Goal: Task Accomplishment & Management: Manage account settings

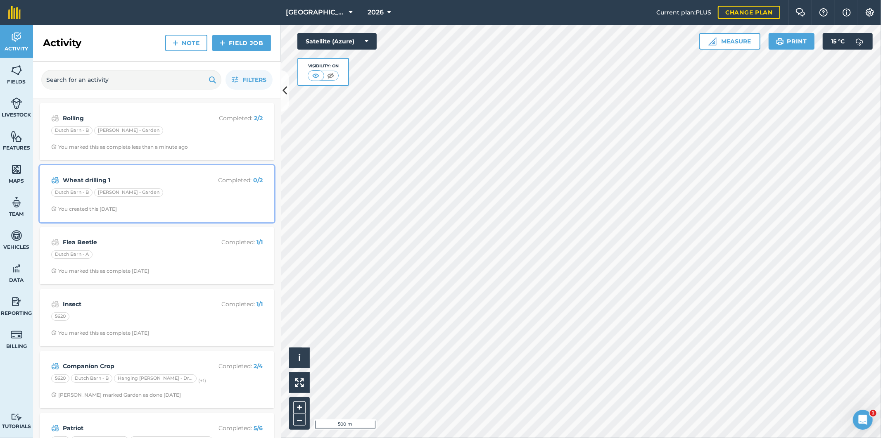
click at [192, 194] on div "Dutch Barn - B [PERSON_NAME] - Garden" at bounding box center [157, 193] width 212 height 11
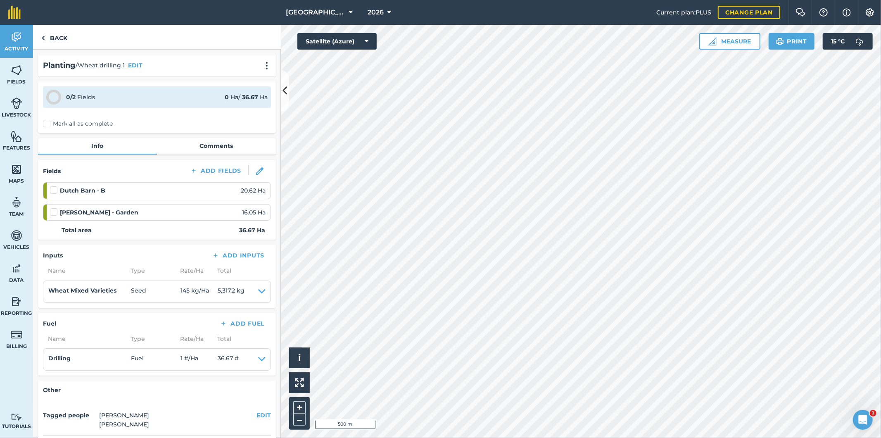
click at [46, 124] on label "Mark all as complete" at bounding box center [78, 123] width 70 height 9
click at [46, 124] on input "Mark all as complete" at bounding box center [45, 121] width 5 height 5
checkbox input "false"
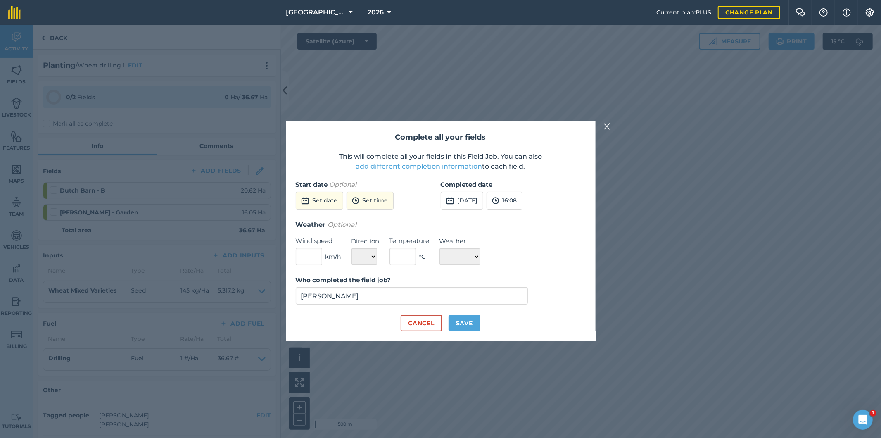
click at [414, 169] on button "add different completion information" at bounding box center [419, 167] width 126 height 10
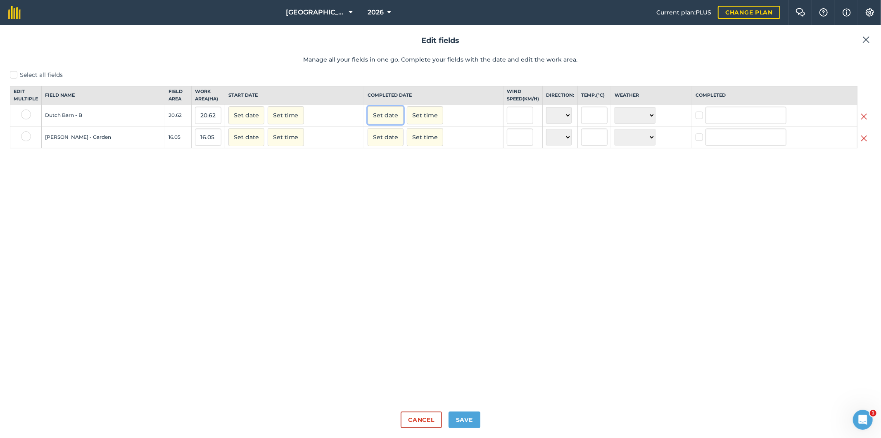
click at [389, 123] on button "Set date" at bounding box center [386, 115] width 36 height 18
click at [415, 161] on abbr "1" at bounding box center [416, 158] width 2 height 5
checkbox input "true"
type input "[PERSON_NAME]"
click at [389, 146] on button "Set date" at bounding box center [386, 137] width 36 height 18
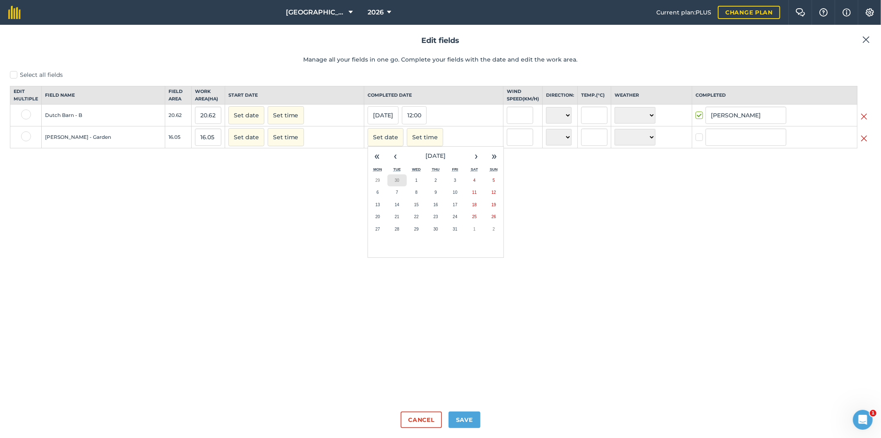
click at [397, 186] on button "30" at bounding box center [397, 180] width 19 height 12
checkbox input "true"
type input "[PERSON_NAME]"
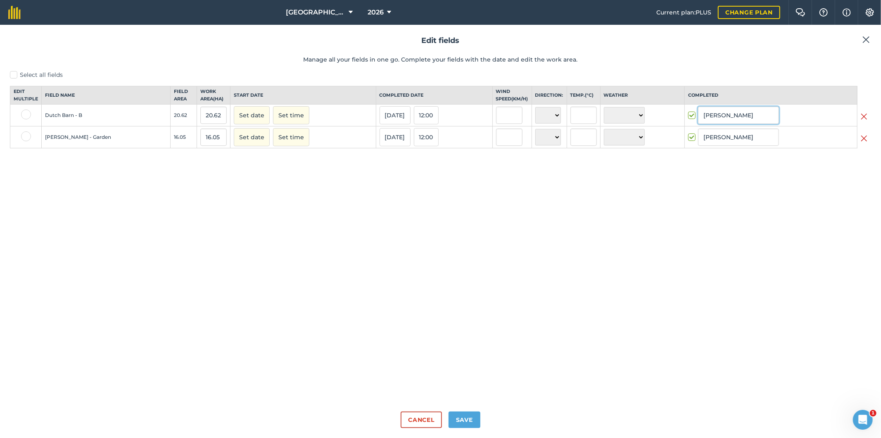
click at [712, 124] on input "[PERSON_NAME]" at bounding box center [738, 115] width 81 height 17
click at [716, 141] on li "[PERSON_NAME]" at bounding box center [739, 132] width 80 height 17
type input "[PERSON_NAME]"
click at [716, 142] on input "[PERSON_NAME]" at bounding box center [738, 136] width 81 height 17
click at [716, 160] on li "[PERSON_NAME]" at bounding box center [739, 154] width 80 height 17
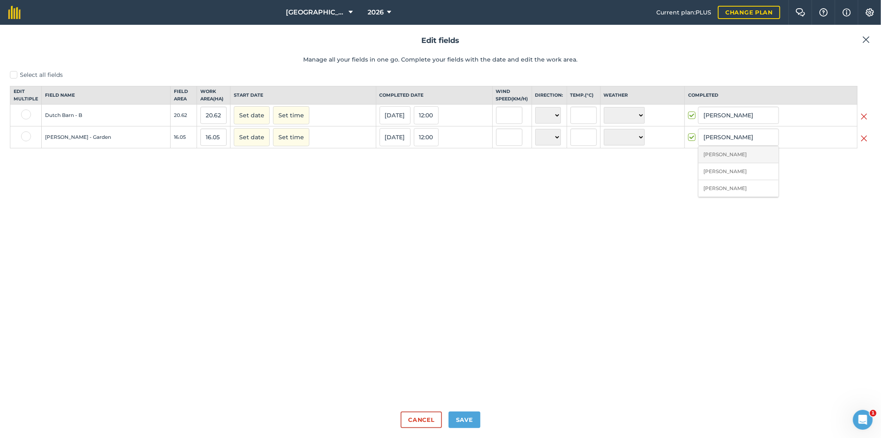
type input "[PERSON_NAME]"
click at [463, 421] on button "Save" at bounding box center [465, 420] width 32 height 17
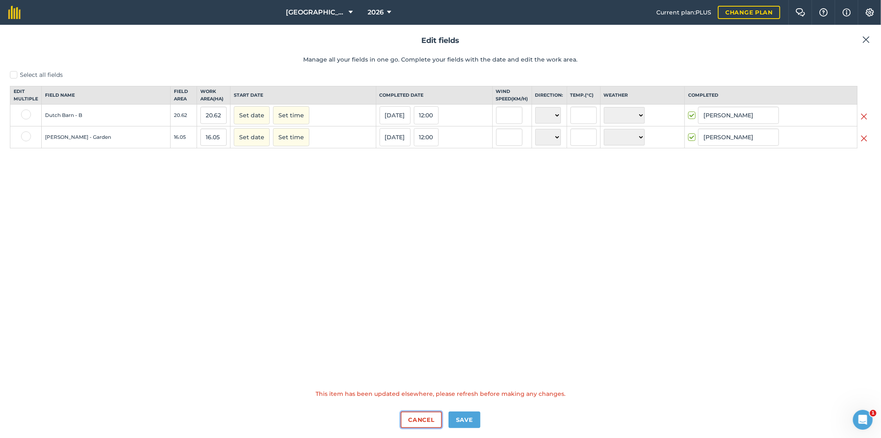
click at [423, 422] on button "Cancel" at bounding box center [421, 420] width 41 height 17
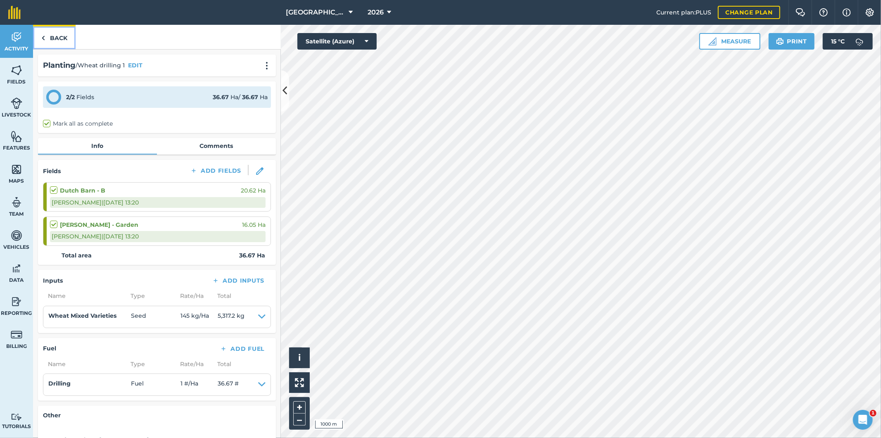
click at [47, 36] on link "Back" at bounding box center [54, 37] width 43 height 24
